Goal: Task Accomplishment & Management: Use online tool/utility

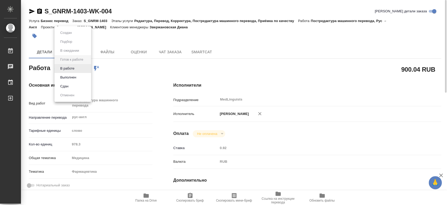
click at [82, 66] on body "🙏 .cls-1 fill:#fff; [PERSON_NAME] [PERSON_NAME] 0 Чаты График Выйти S_GNRM-1403…" at bounding box center [223, 102] width 447 height 205
click at [82, 67] on li "В работе" at bounding box center [73, 68] width 37 height 9
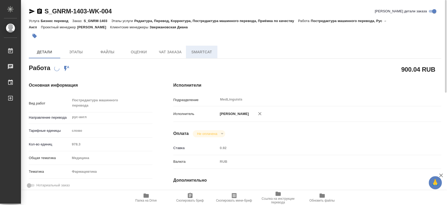
click at [202, 53] on span "SmartCat" at bounding box center [201, 52] width 25 height 7
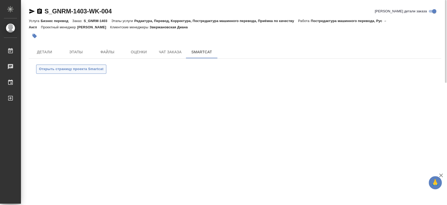
click at [92, 65] on button "Открыть страницу проекта Smartcat" at bounding box center [71, 68] width 70 height 9
click at [45, 50] on span "Детали" at bounding box center [44, 52] width 25 height 7
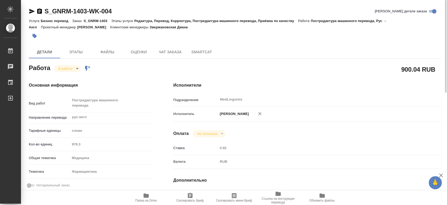
type textarea "x"
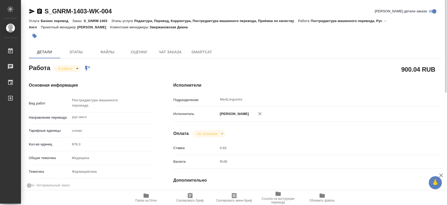
type textarea "x"
